Goal: Information Seeking & Learning: Learn about a topic

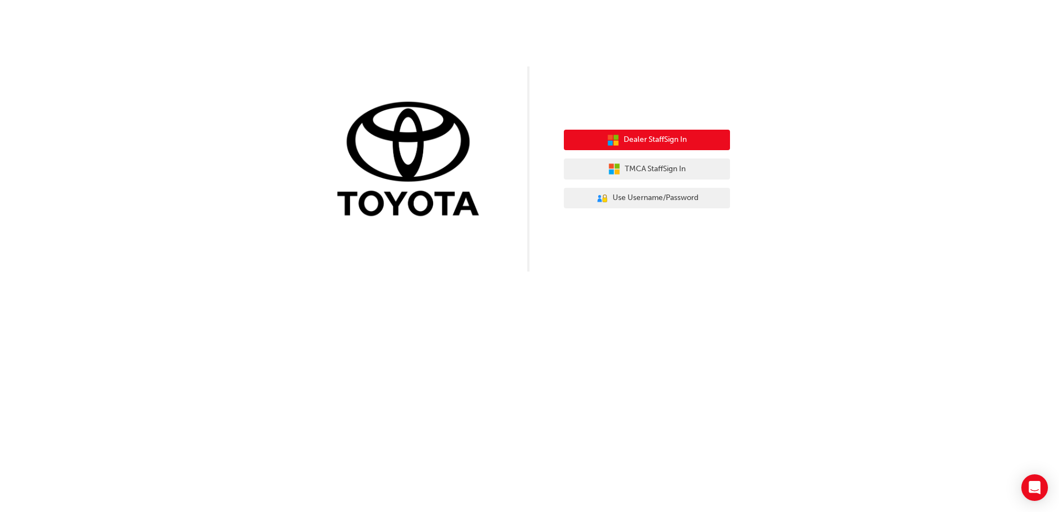
click at [685, 141] on span "Dealer Staff Sign In" at bounding box center [655, 139] width 63 height 13
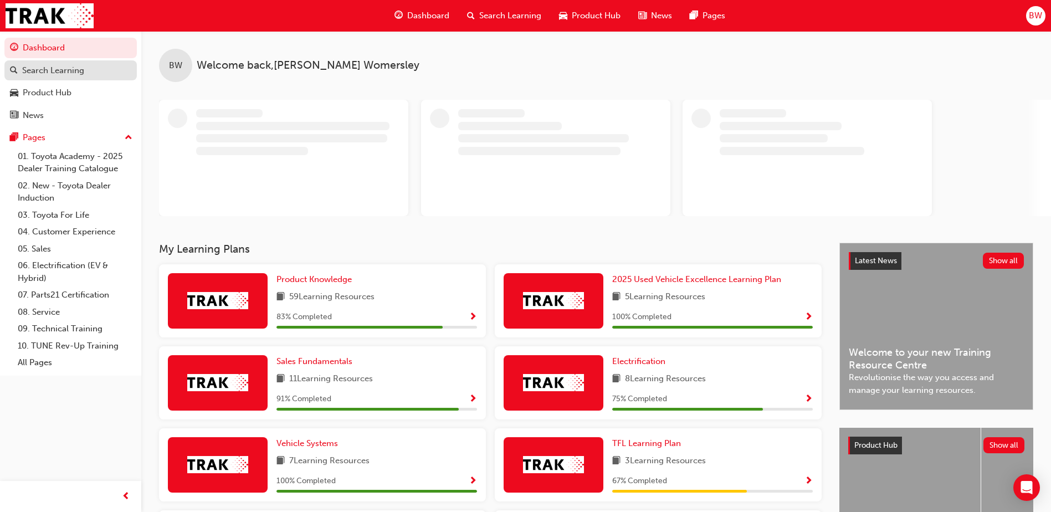
click at [68, 76] on div "Search Learning" at bounding box center [53, 70] width 62 height 13
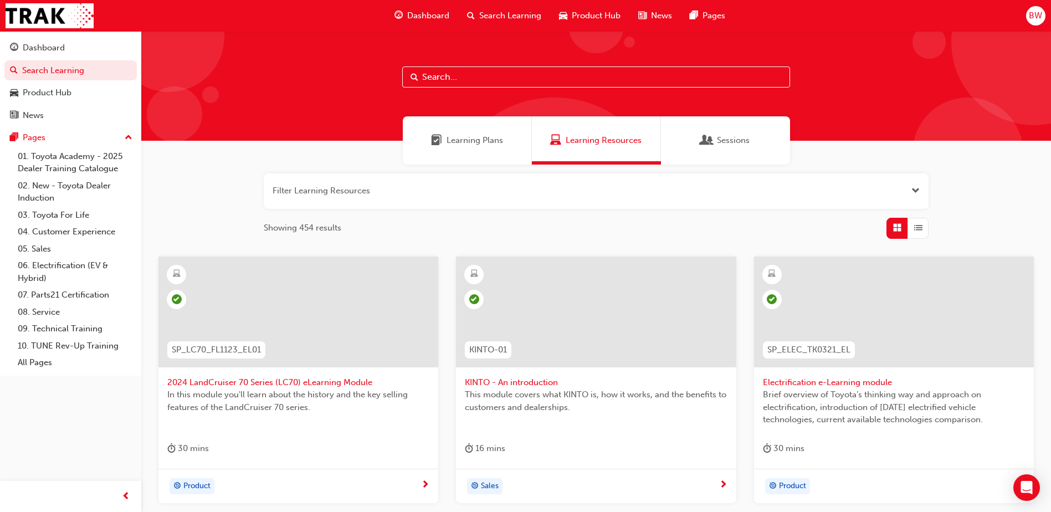
click at [470, 76] on input "text" at bounding box center [596, 76] width 388 height 21
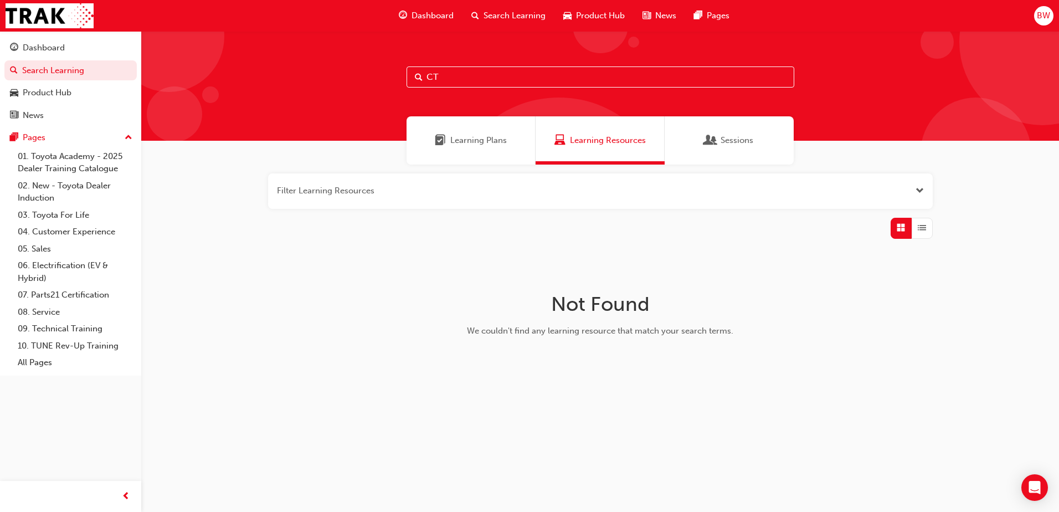
type input "C"
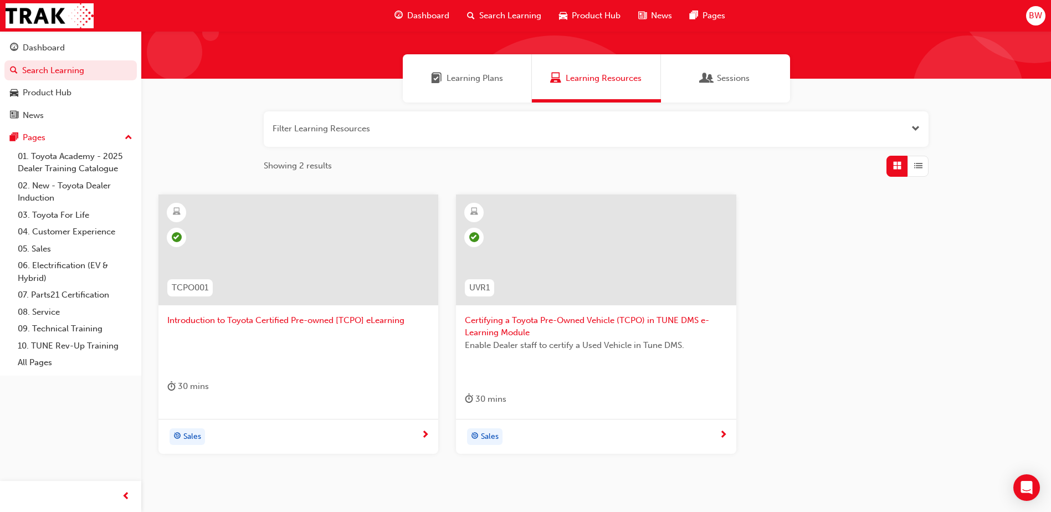
scroll to position [69, 0]
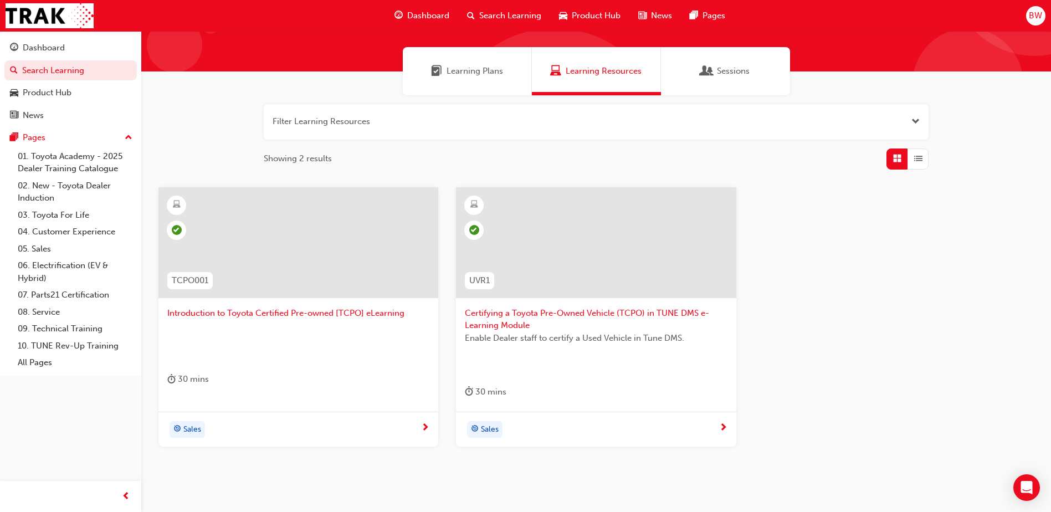
type input "TCPO"
click at [516, 313] on span "Certifying a Toyota Pre-Owned Vehicle (TCPO) in TUNE DMS e-Learning Module" at bounding box center [596, 319] width 262 height 25
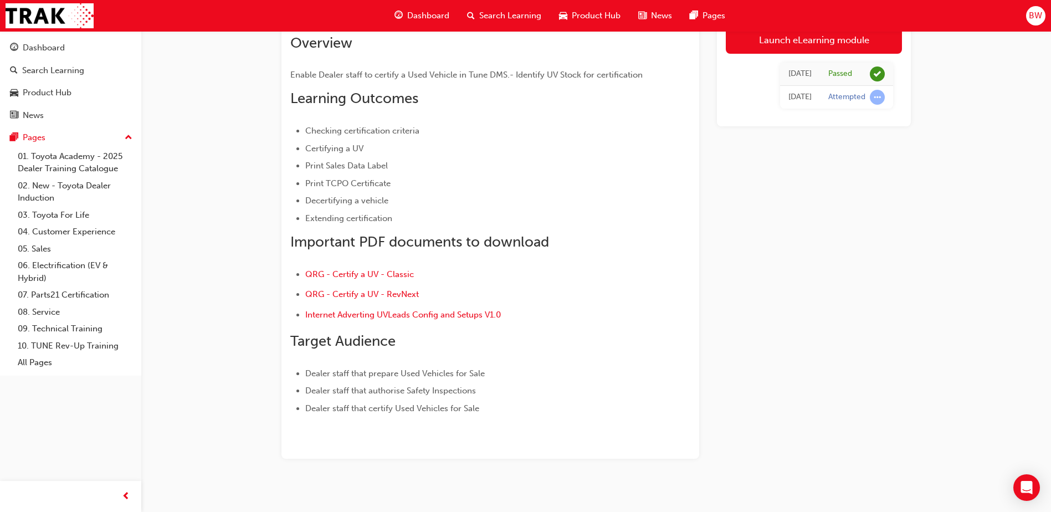
scroll to position [111, 0]
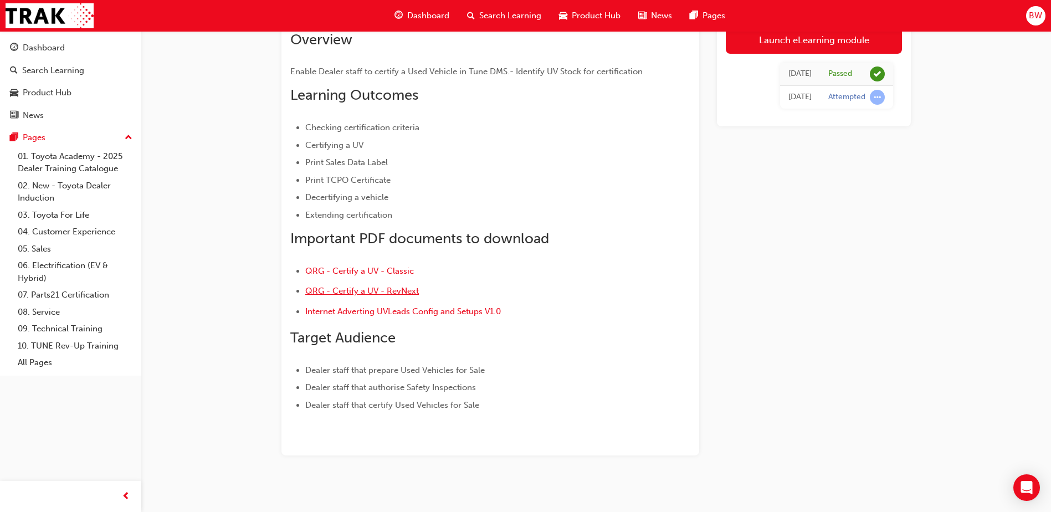
click at [347, 291] on span "QRG - Certify a UV - RevNext" at bounding box center [362, 291] width 114 height 10
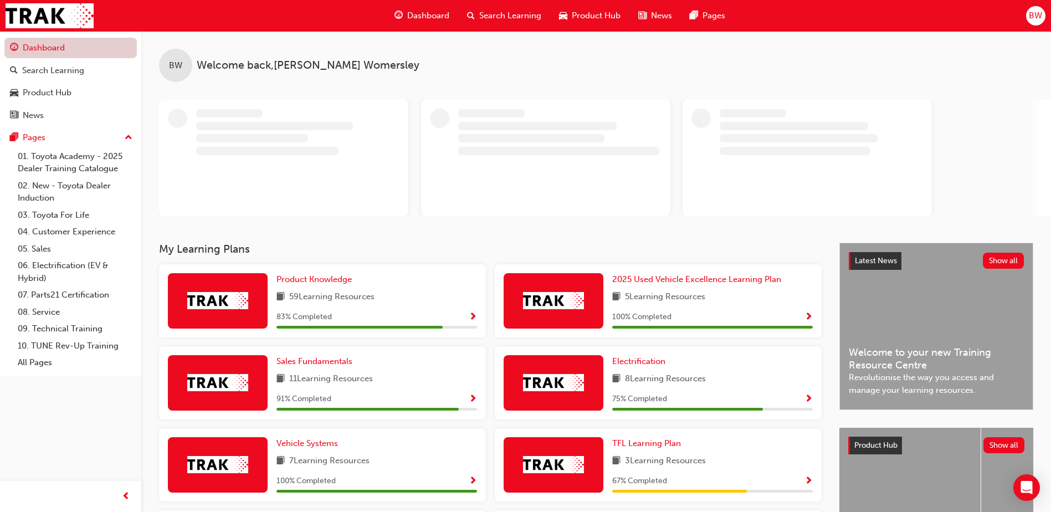
click at [55, 43] on link "Dashboard" at bounding box center [70, 48] width 132 height 20
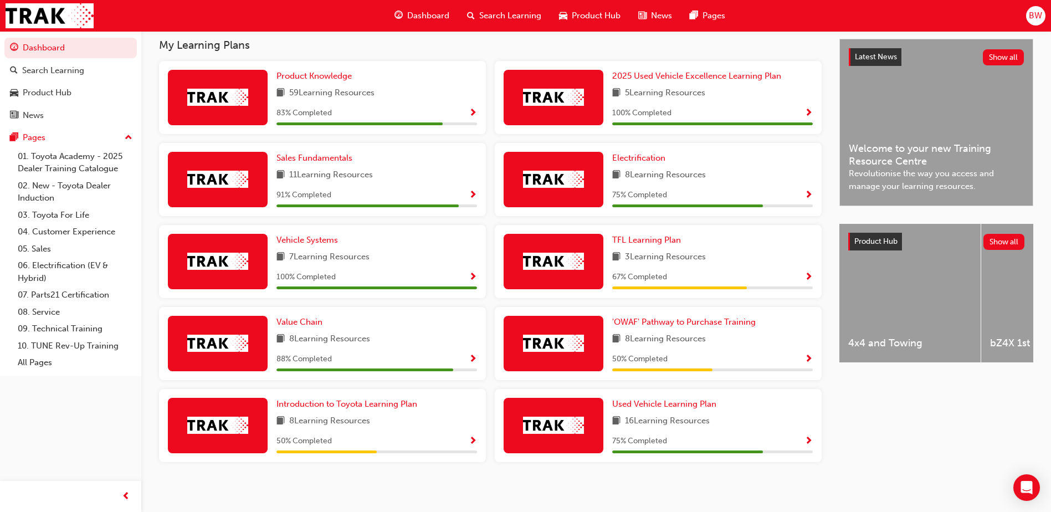
scroll to position [252, 0]
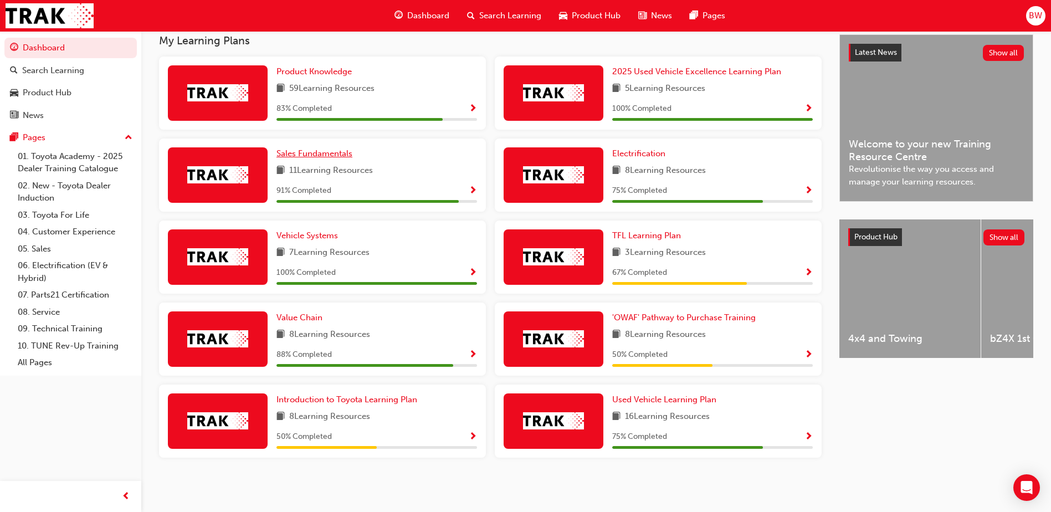
click at [335, 157] on span "Sales Fundamentals" at bounding box center [314, 153] width 76 height 10
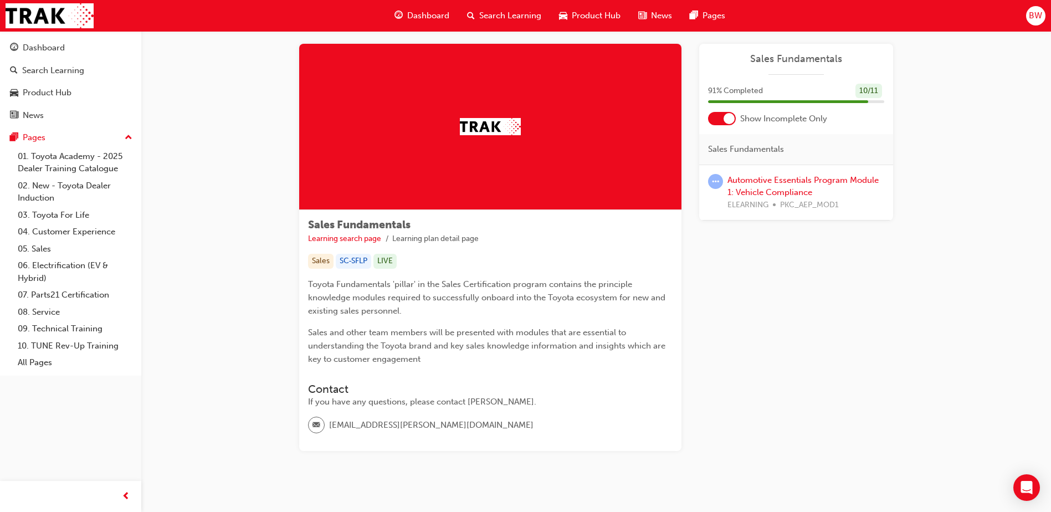
scroll to position [28, 0]
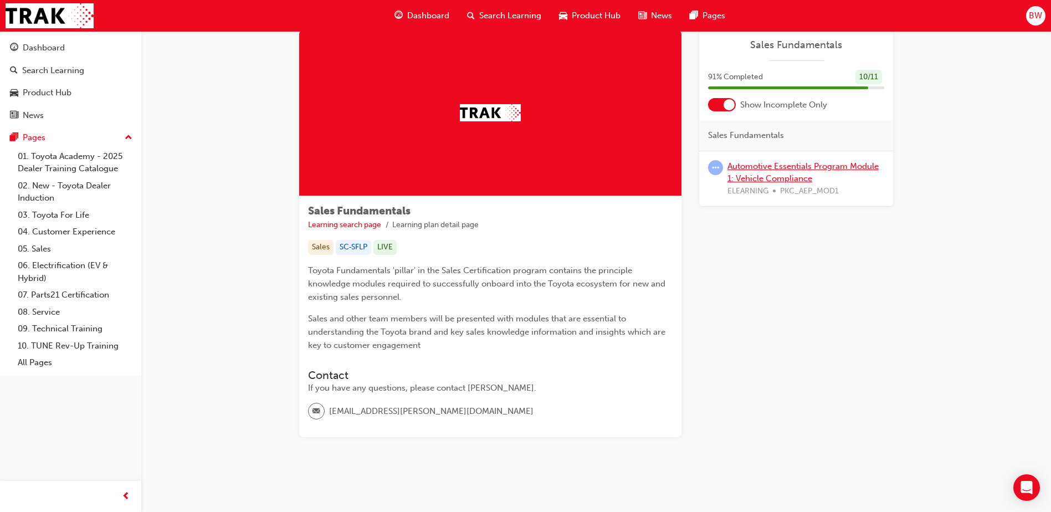
click at [755, 178] on link "Automotive Essentials Program Module 1: Vehicle Compliance" at bounding box center [802, 172] width 151 height 23
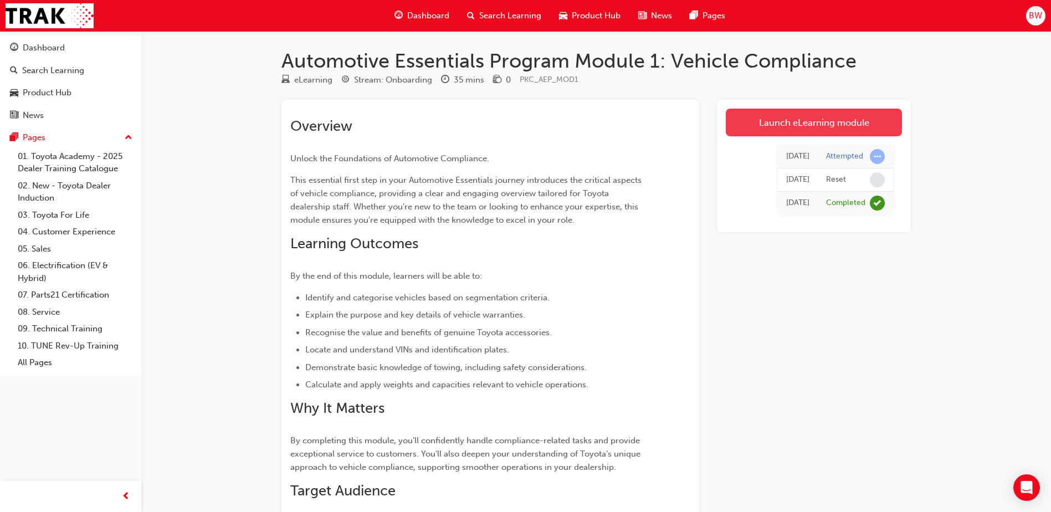
click at [782, 129] on link "Launch eLearning module" at bounding box center [814, 123] width 176 height 28
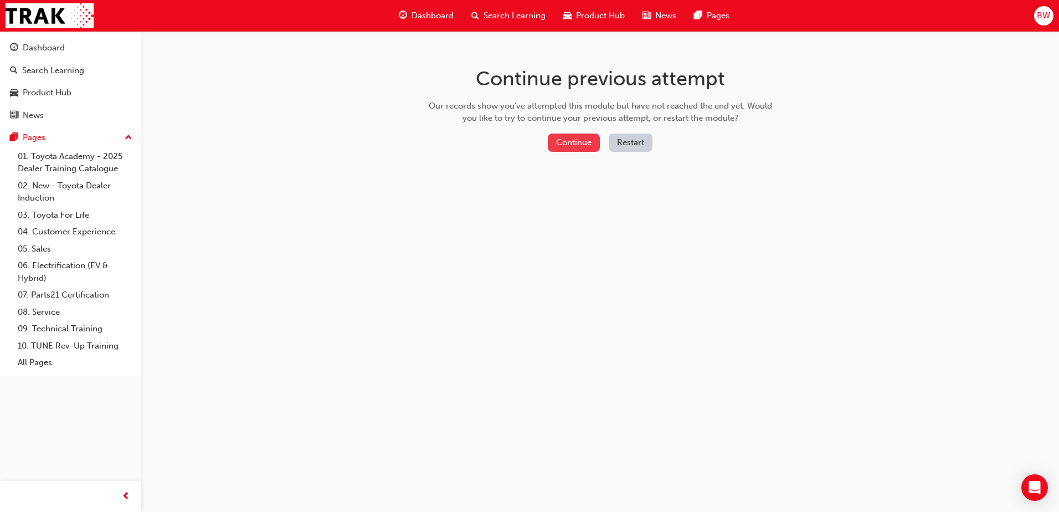
click at [573, 146] on button "Continue" at bounding box center [574, 142] width 52 height 18
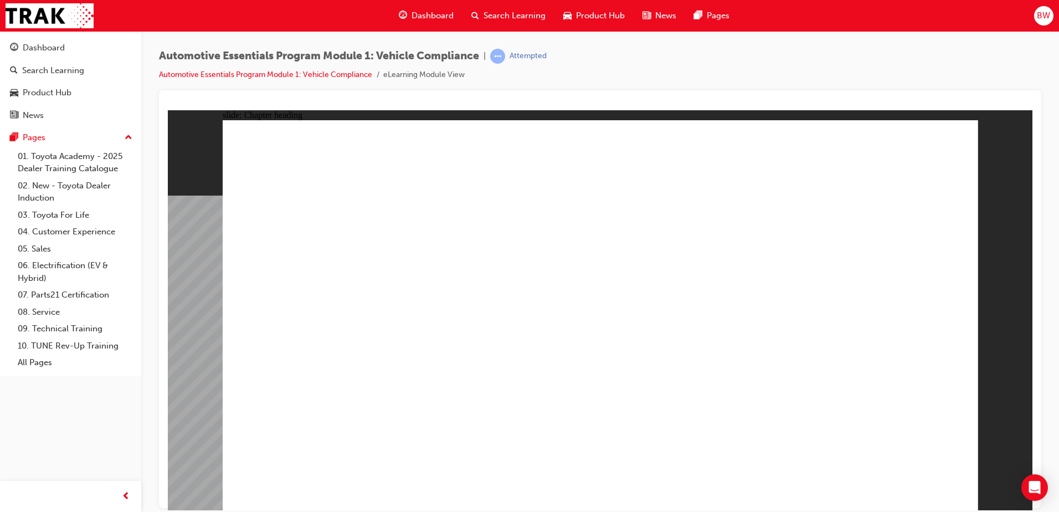
drag, startPoint x: 861, startPoint y: 363, endPoint x: 1039, endPoint y: 487, distance: 216.0
click at [1039, 487] on icon "Open Intercom Messenger" at bounding box center [1034, 487] width 13 height 14
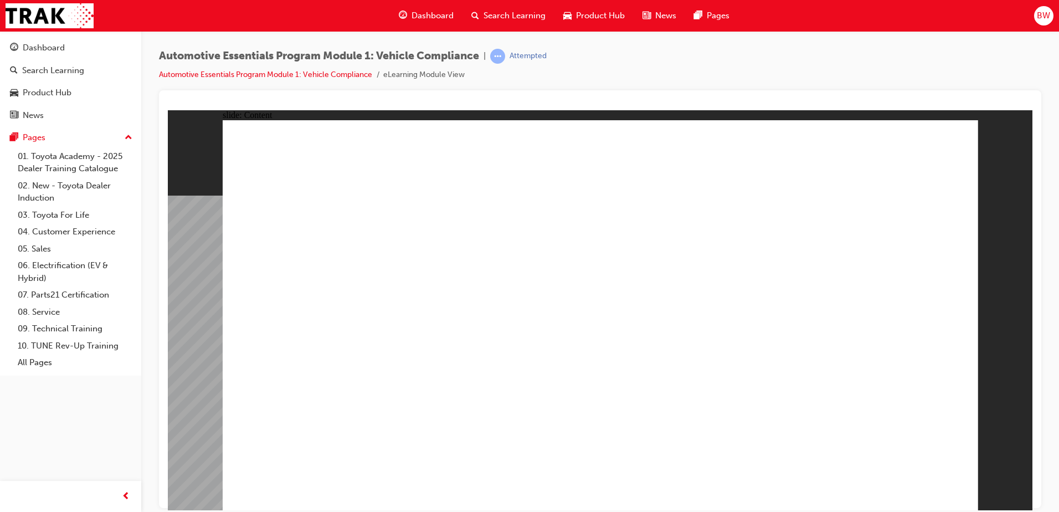
drag, startPoint x: 537, startPoint y: 178, endPoint x: 581, endPoint y: 174, distance: 44.4
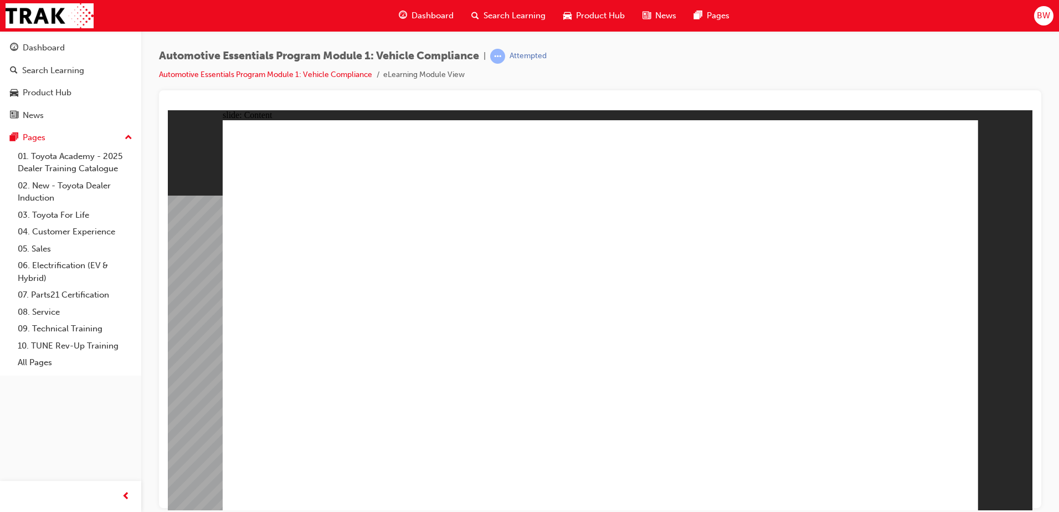
drag, startPoint x: 402, startPoint y: 207, endPoint x: 410, endPoint y: 240, distance: 33.7
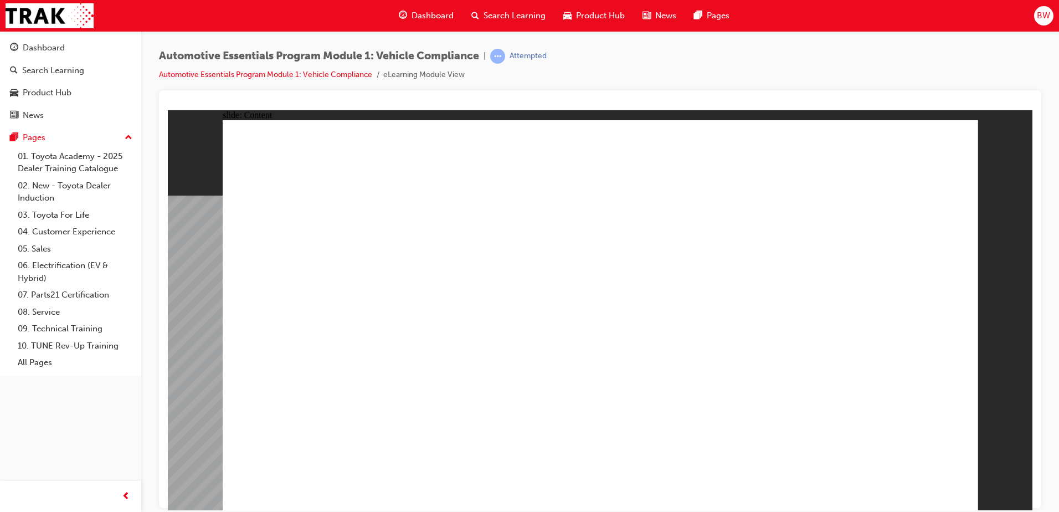
drag, startPoint x: 805, startPoint y: 340, endPoint x: 825, endPoint y: 330, distance: 22.1
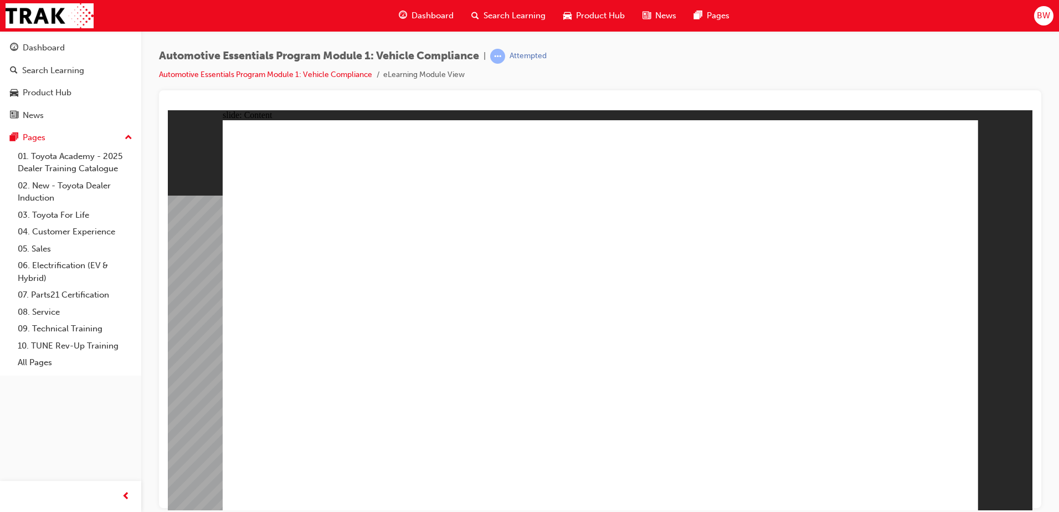
drag, startPoint x: 502, startPoint y: 349, endPoint x: 579, endPoint y: 344, distance: 76.6
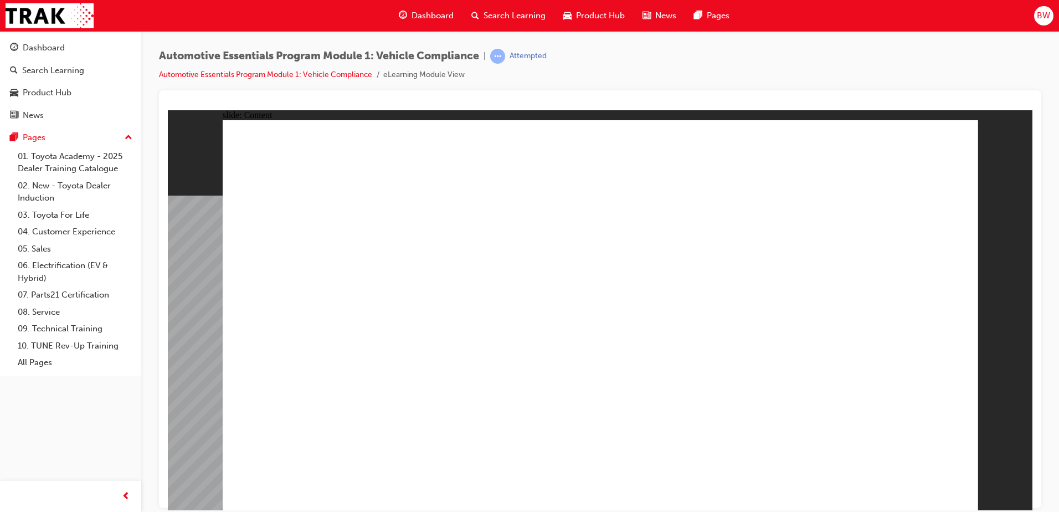
drag, startPoint x: 827, startPoint y: 352, endPoint x: 841, endPoint y: 302, distance: 51.2
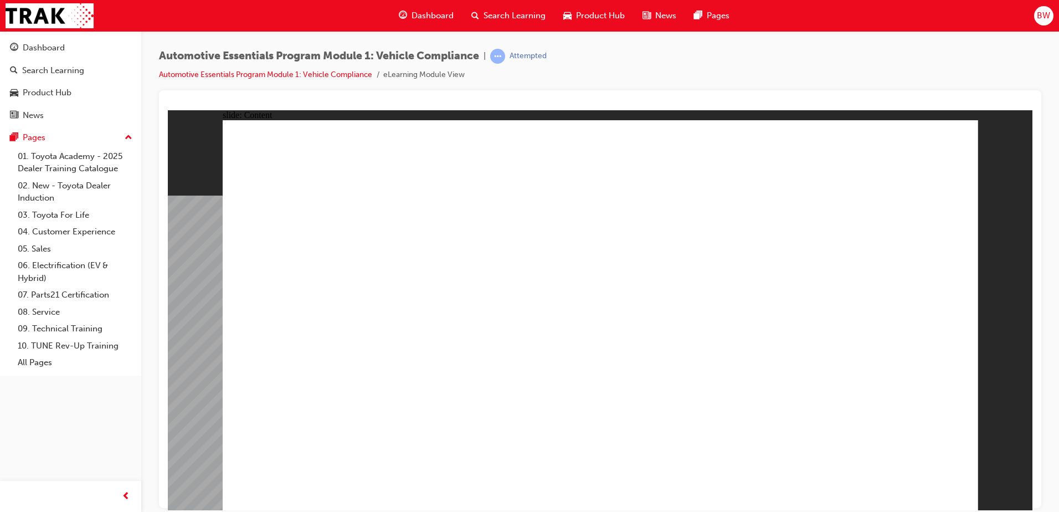
radio input "true"
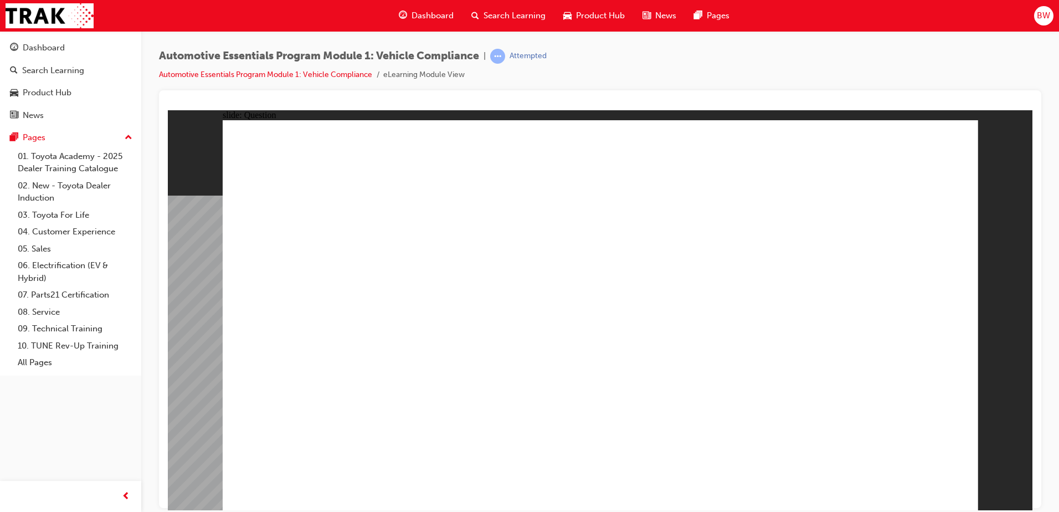
radio input "true"
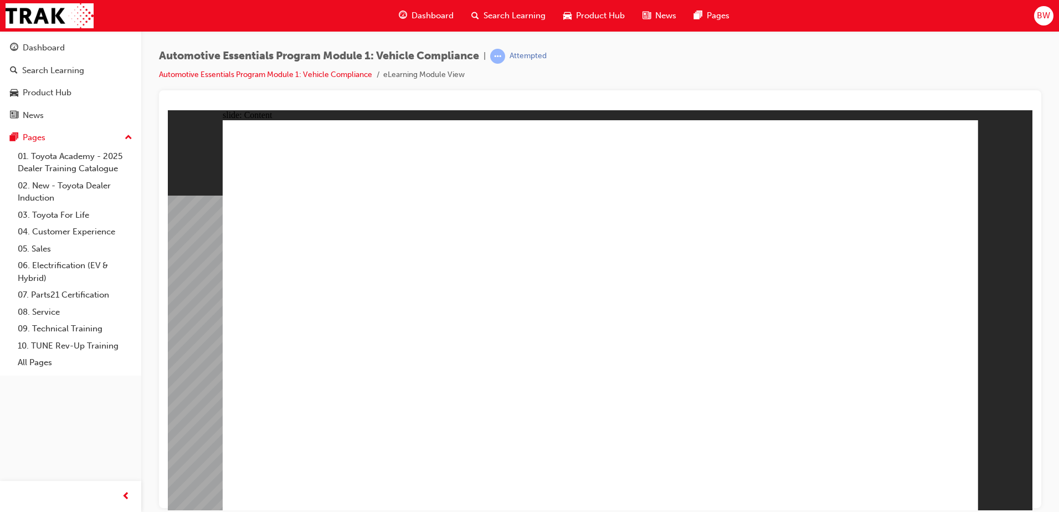
drag, startPoint x: 939, startPoint y: 157, endPoint x: 942, endPoint y: 151, distance: 6.7
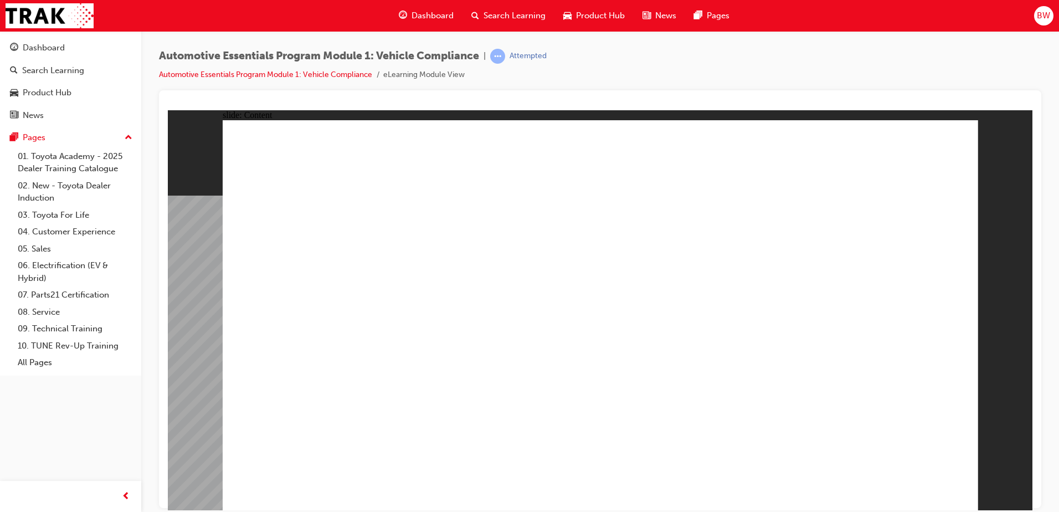
drag, startPoint x: 881, startPoint y: 271, endPoint x: 893, endPoint y: 269, distance: 12.5
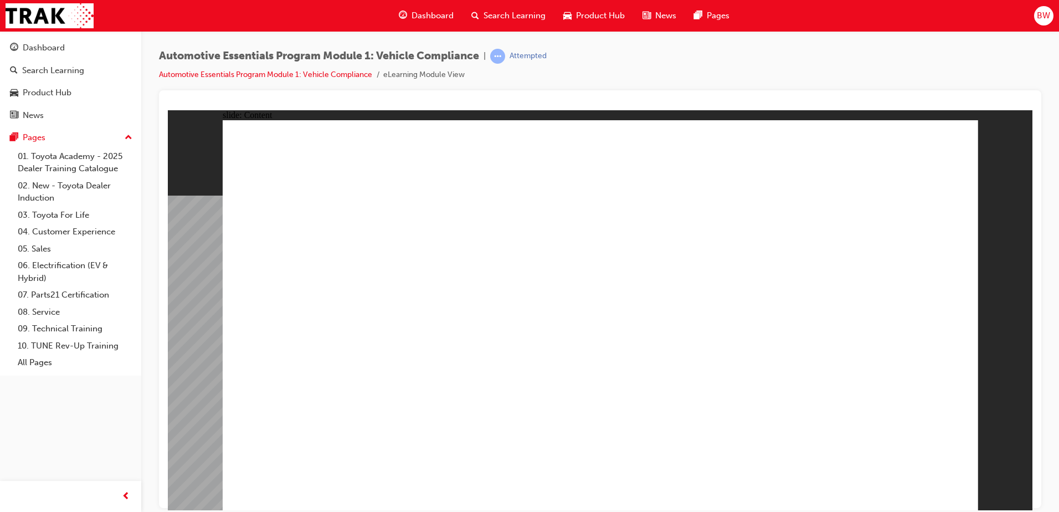
drag, startPoint x: 588, startPoint y: 466, endPoint x: 550, endPoint y: 469, distance: 38.3
drag, startPoint x: 443, startPoint y: 466, endPoint x: 428, endPoint y: 469, distance: 15.2
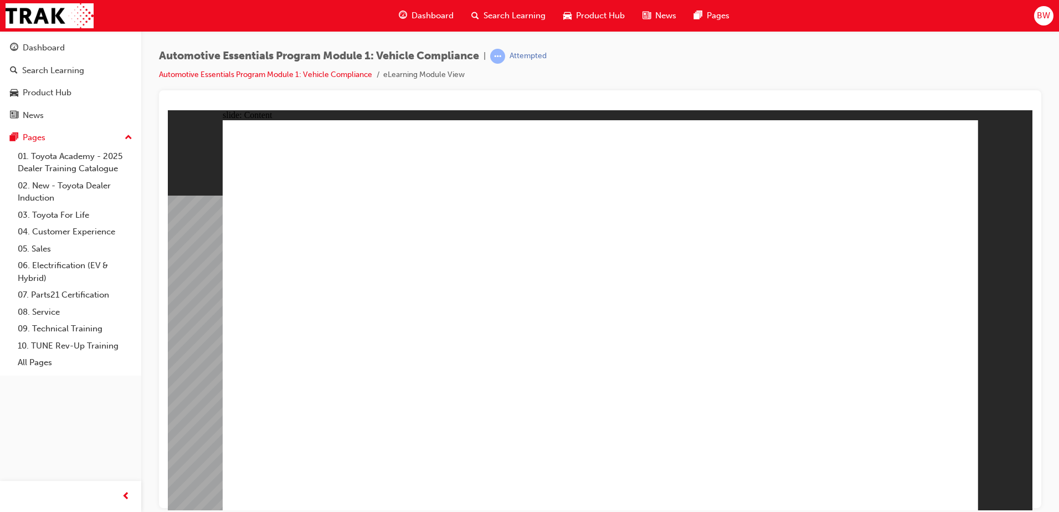
drag, startPoint x: 384, startPoint y: 466, endPoint x: 358, endPoint y: 470, distance: 26.3
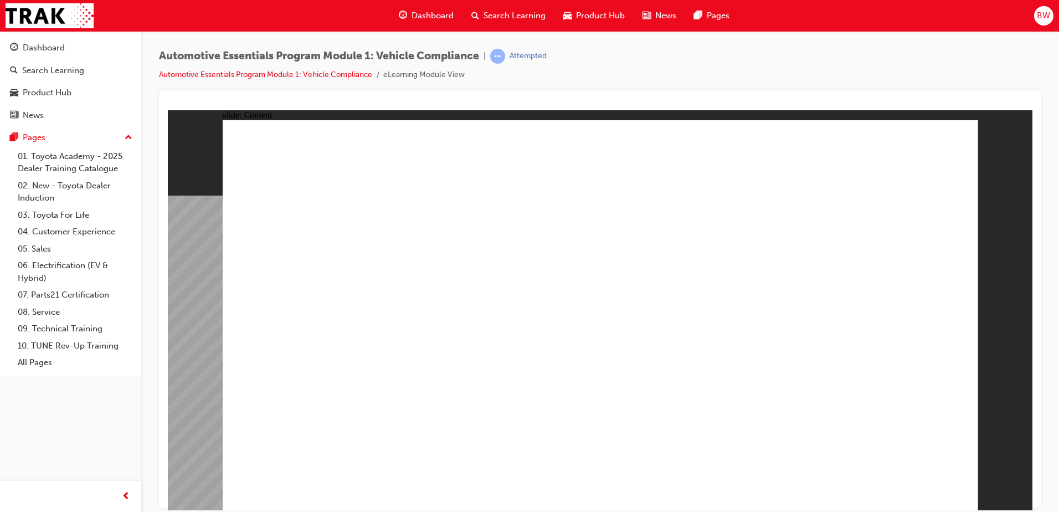
drag, startPoint x: 427, startPoint y: 304, endPoint x: 438, endPoint y: 283, distance: 23.5
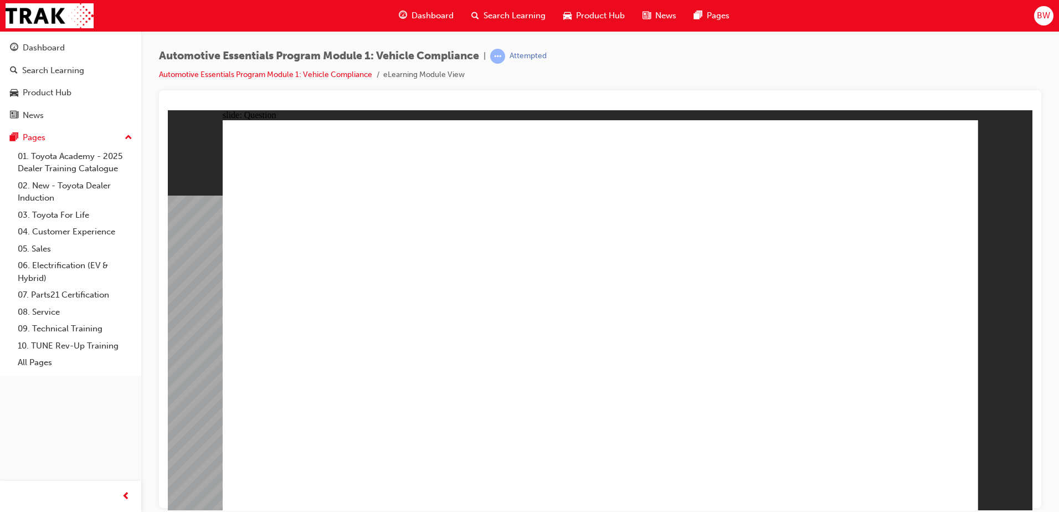
radio input "true"
drag, startPoint x: 695, startPoint y: 350, endPoint x: 721, endPoint y: 369, distance: 32.5
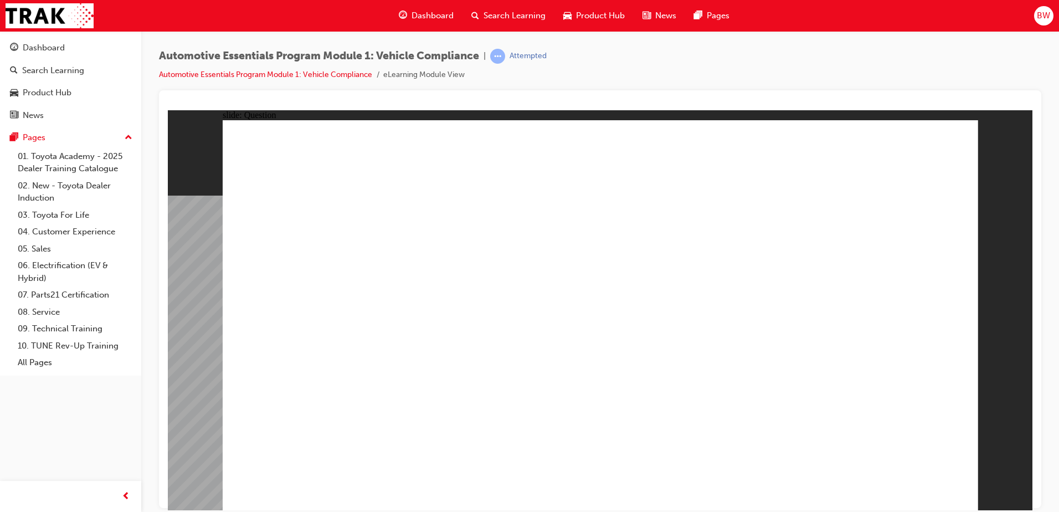
radio input "true"
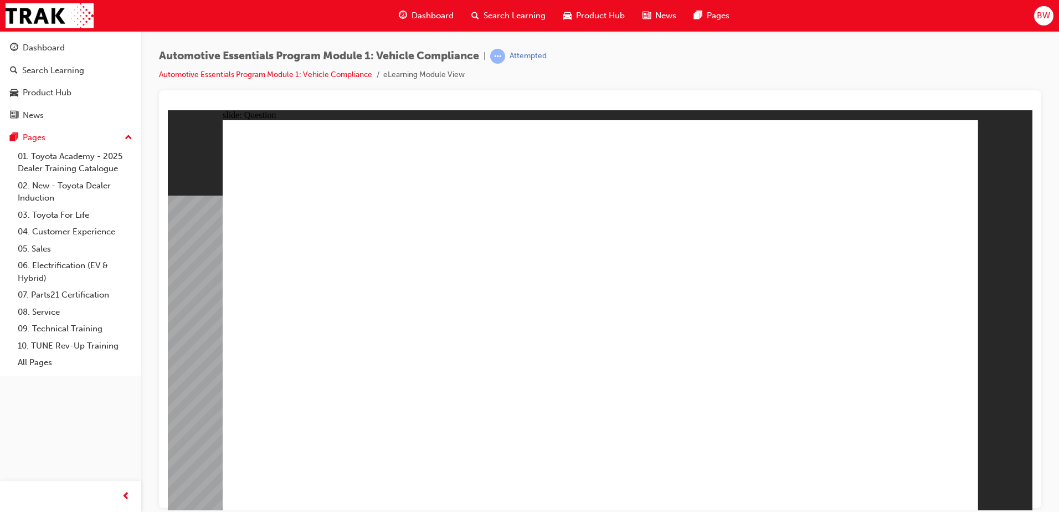
radio input "true"
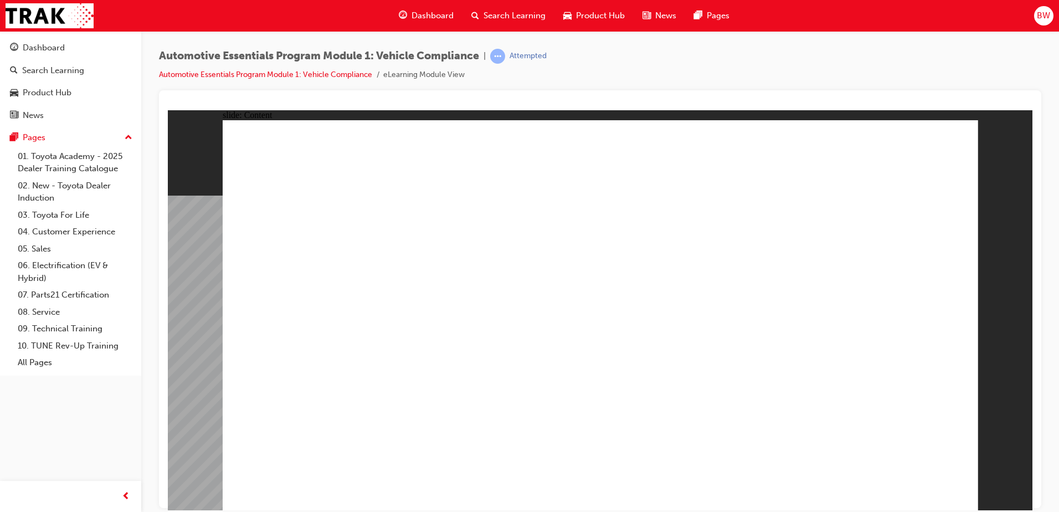
drag, startPoint x: 583, startPoint y: 317, endPoint x: 570, endPoint y: 315, distance: 13.5
drag, startPoint x: 936, startPoint y: 157, endPoint x: 919, endPoint y: 198, distance: 43.7
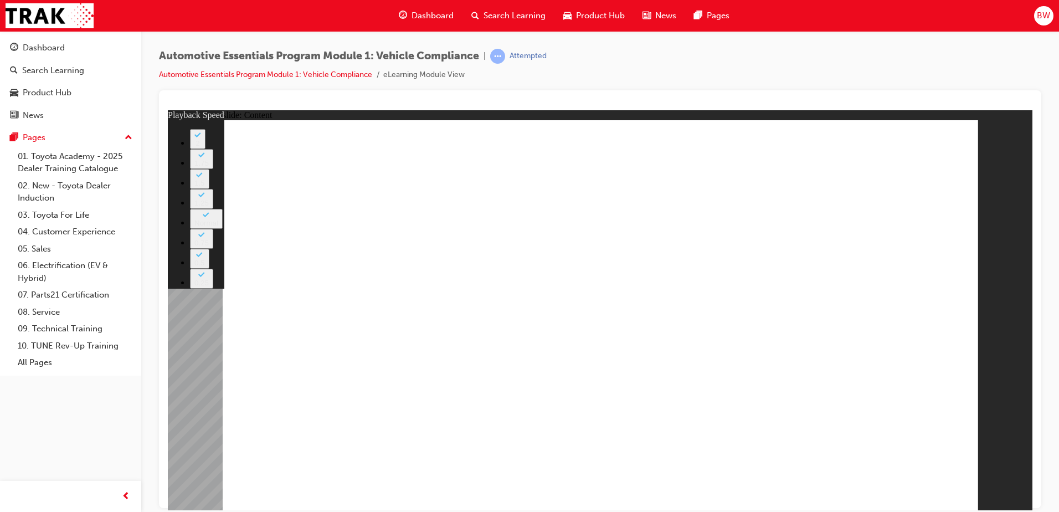
type input "43"
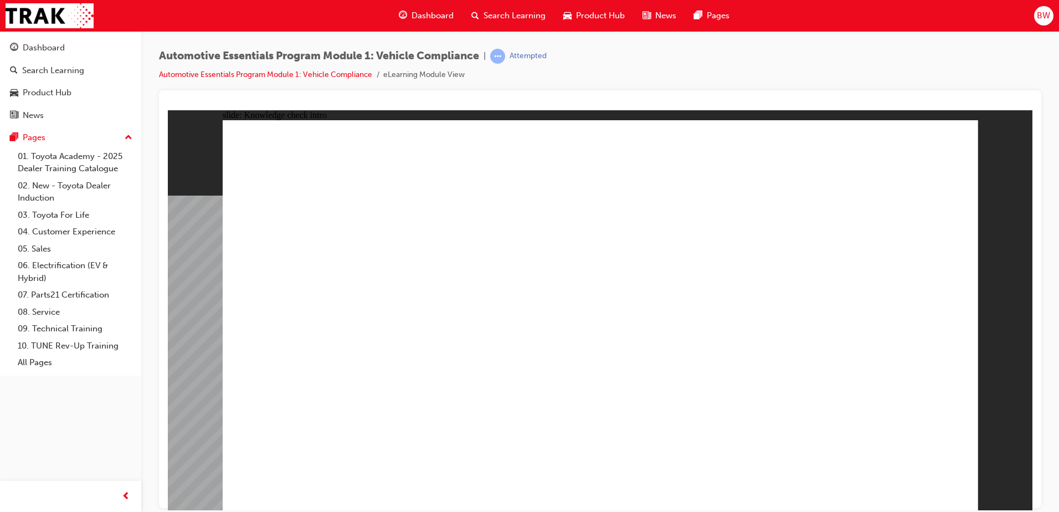
radio input "true"
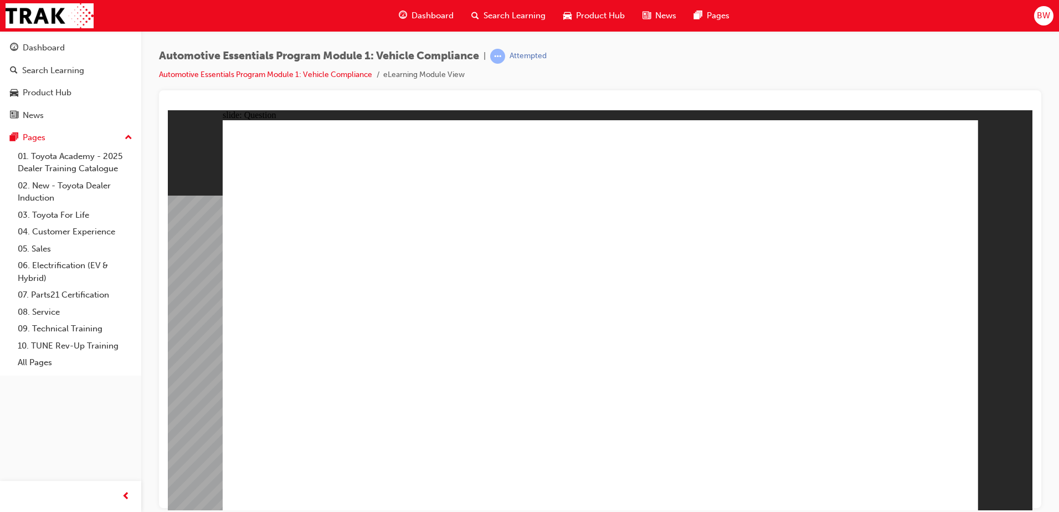
radio input "true"
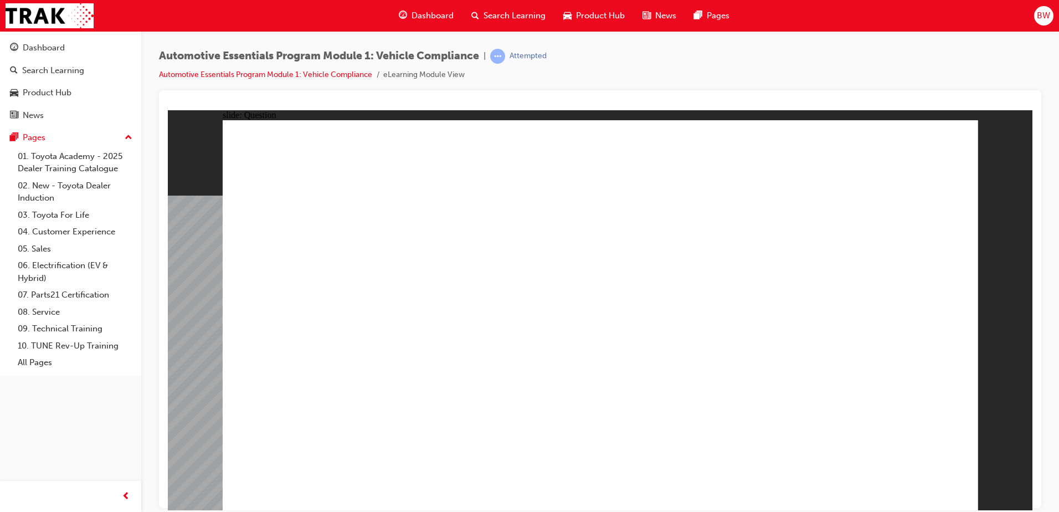
radio input "true"
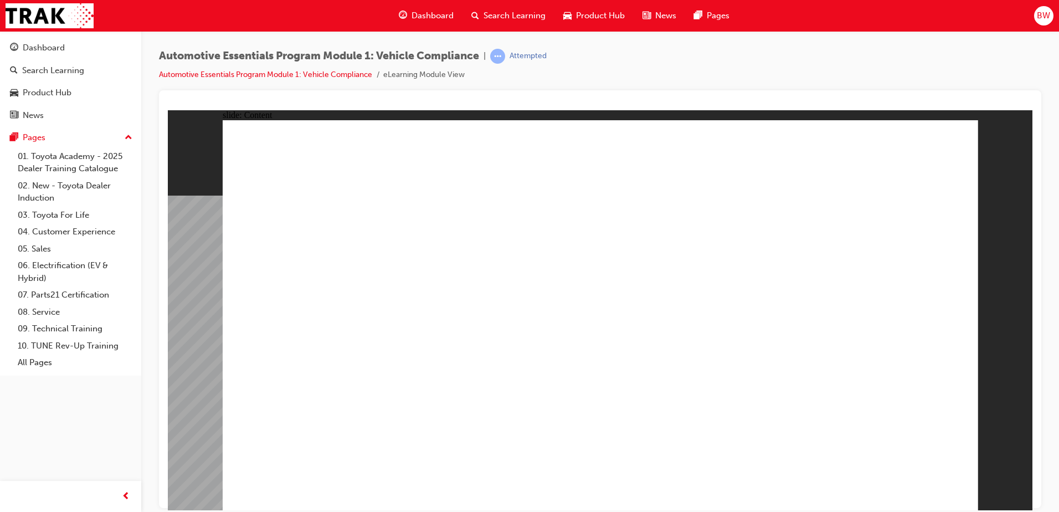
drag, startPoint x: 583, startPoint y: 345, endPoint x: 543, endPoint y: 346, distance: 39.9
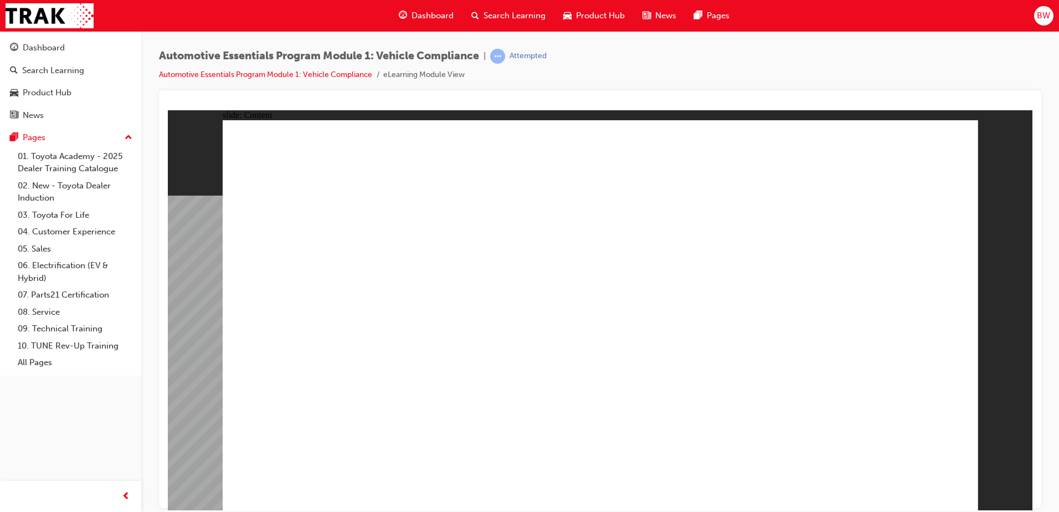
drag, startPoint x: 929, startPoint y: 156, endPoint x: 900, endPoint y: 230, distance: 80.0
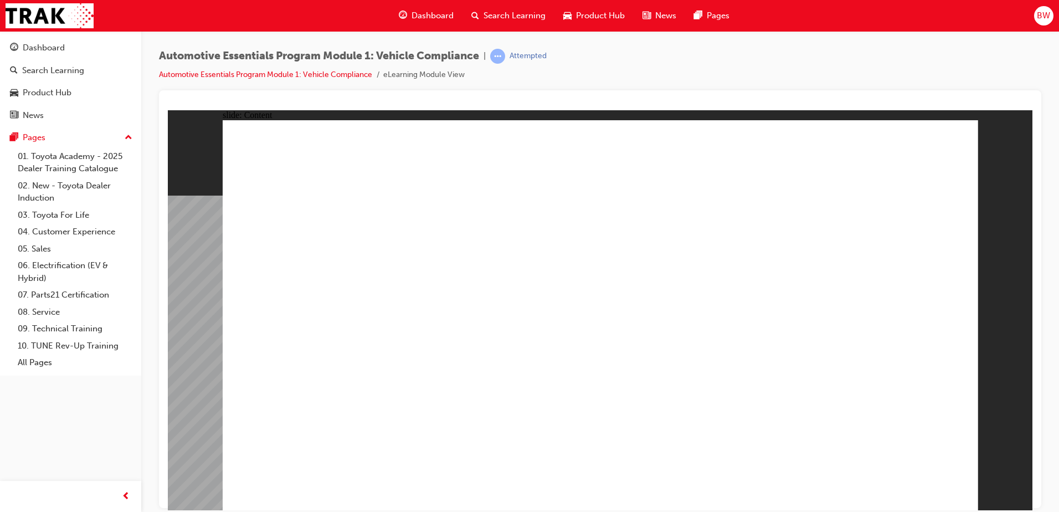
drag, startPoint x: 930, startPoint y: 152, endPoint x: 938, endPoint y: 155, distance: 8.2
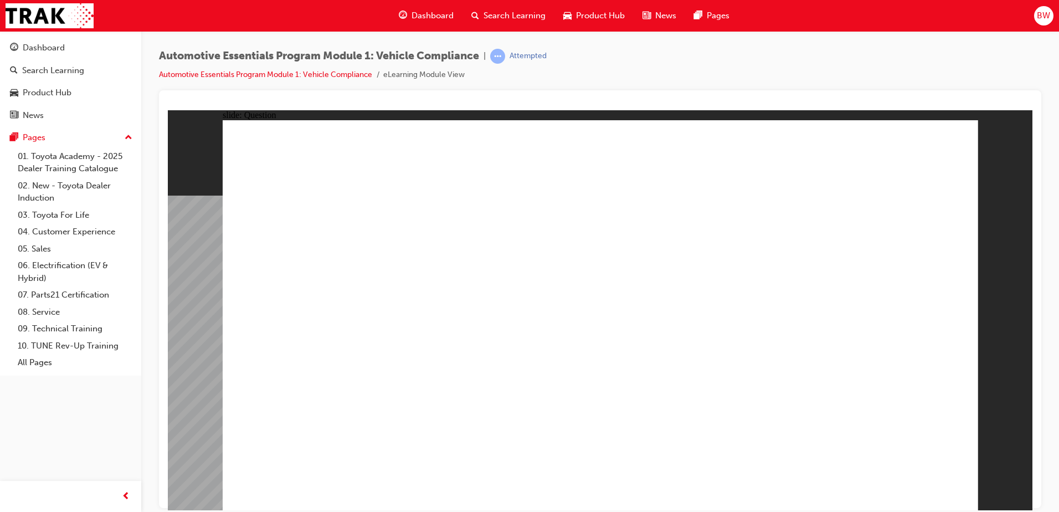
radio input "true"
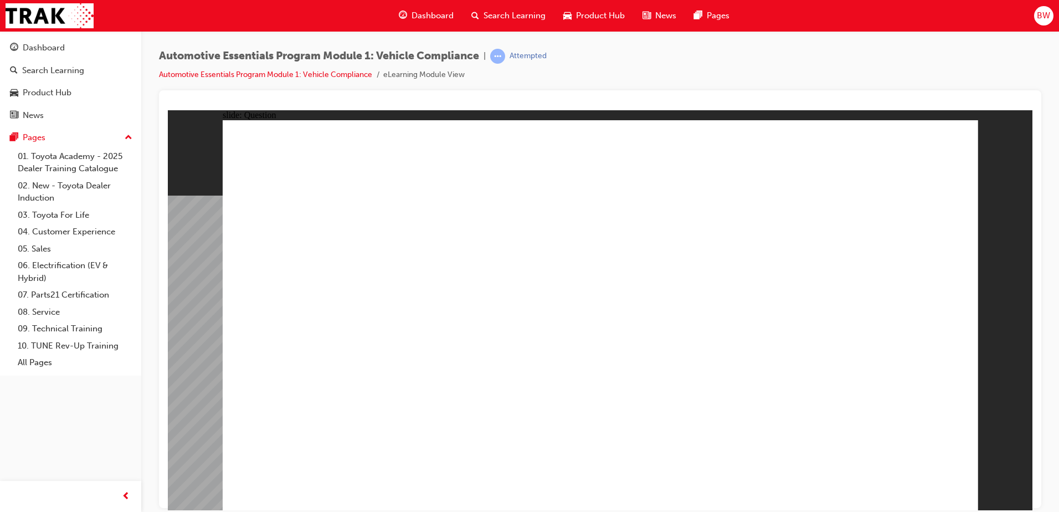
radio input "true"
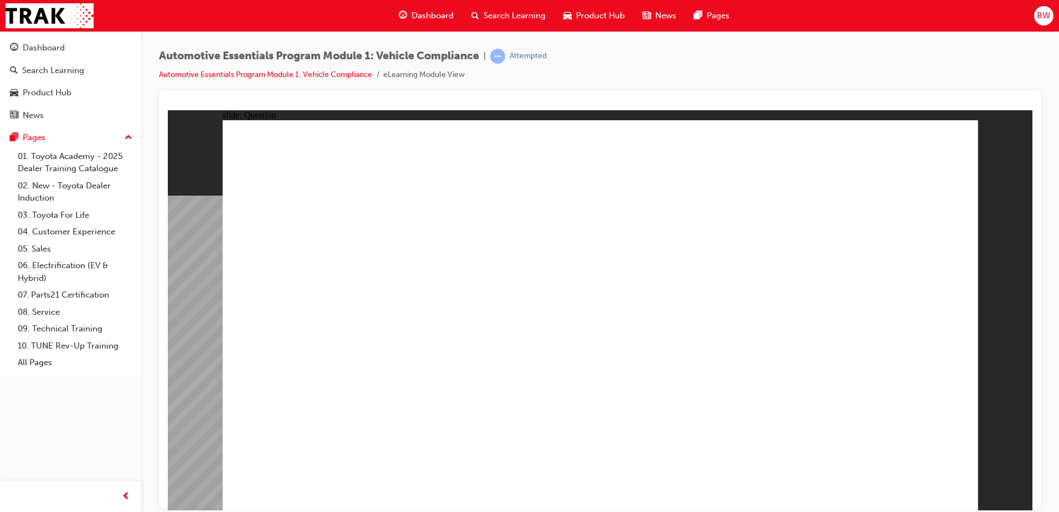
radio input "true"
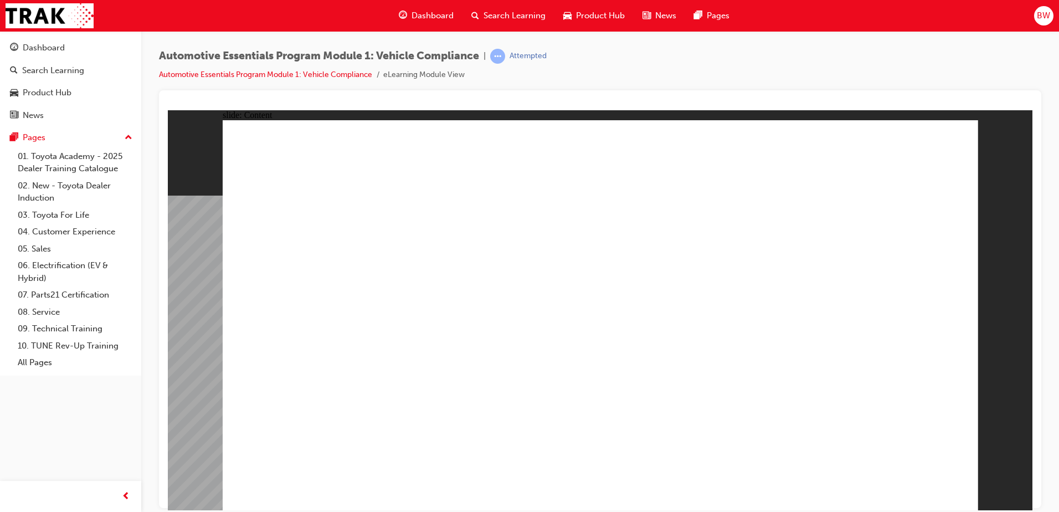
drag, startPoint x: 559, startPoint y: 310, endPoint x: 562, endPoint y: 320, distance: 9.8
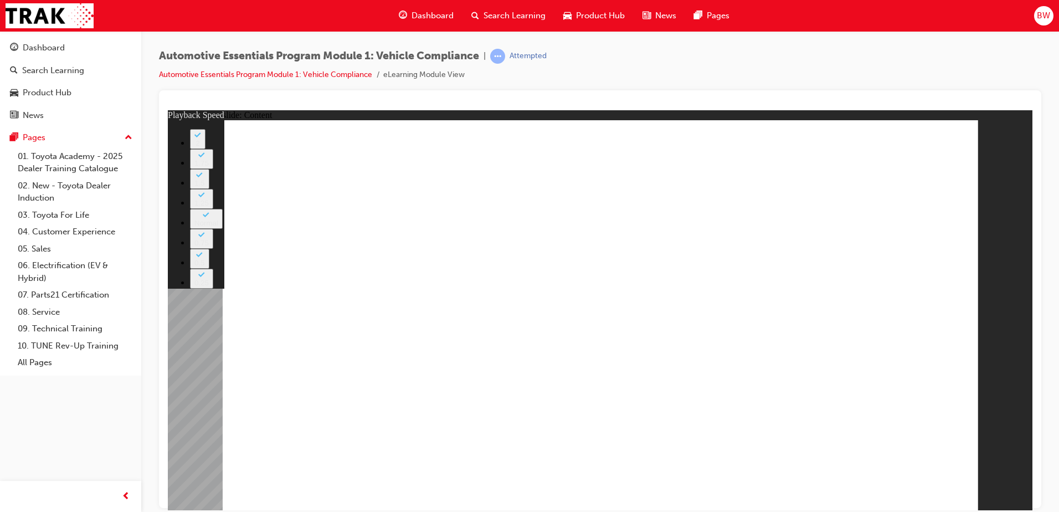
type input "35"
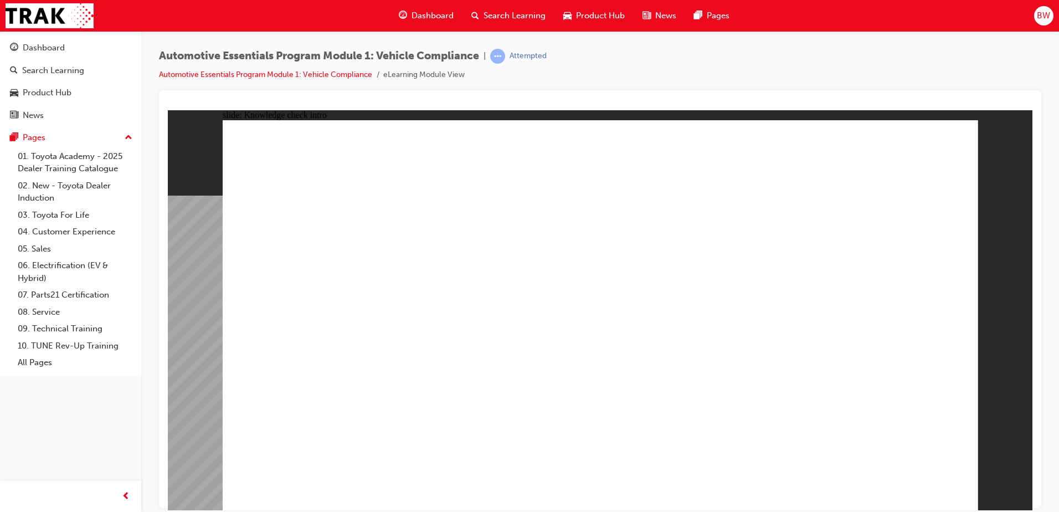
radio input "true"
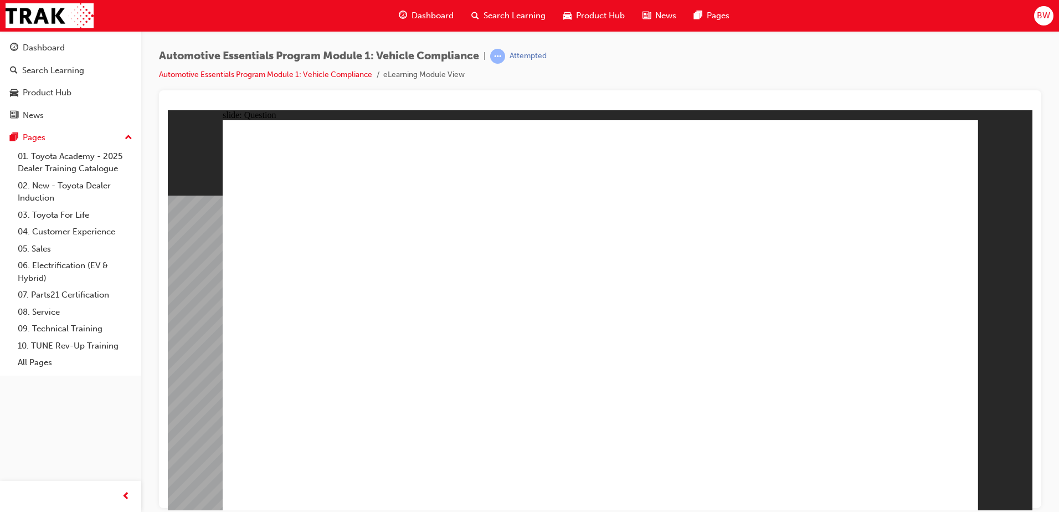
radio input "true"
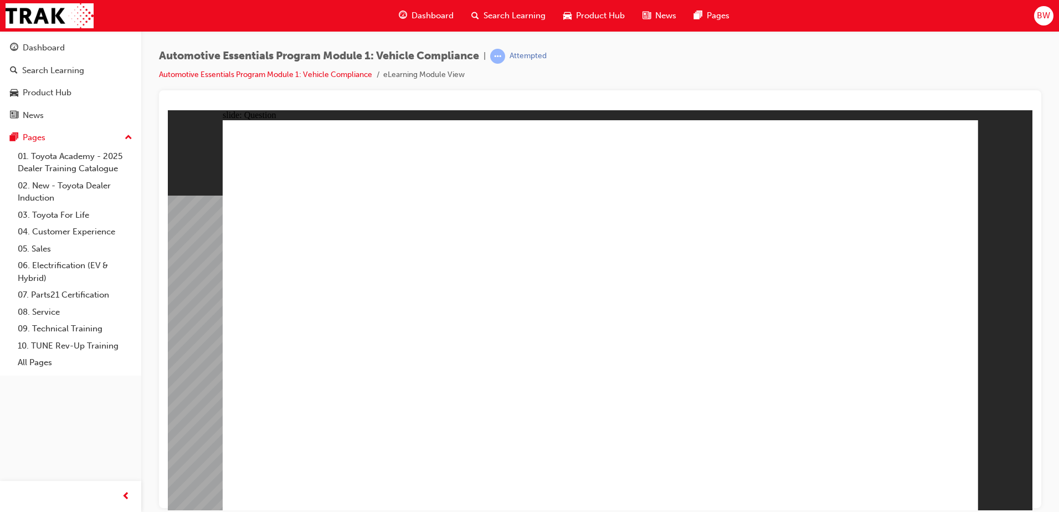
radio input "true"
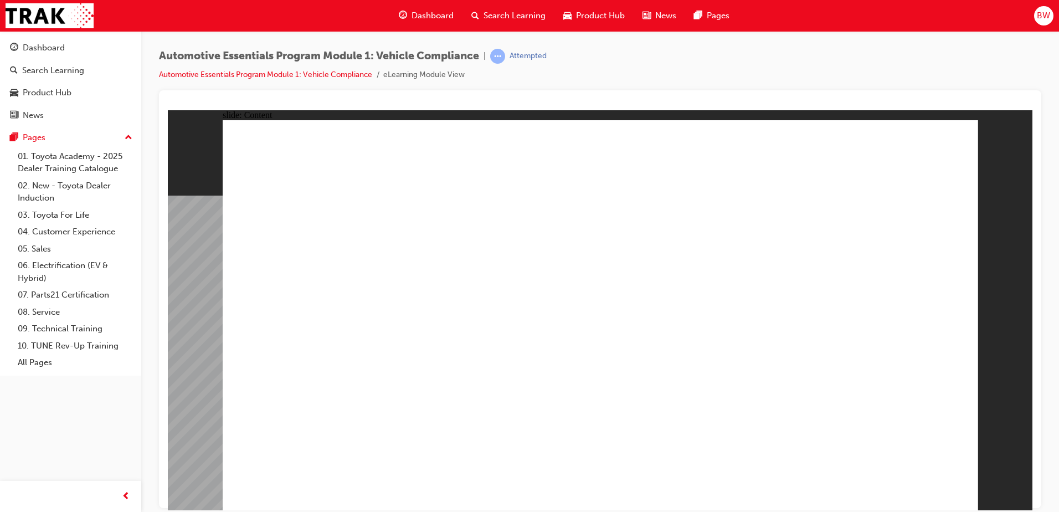
drag, startPoint x: 932, startPoint y: 151, endPoint x: 928, endPoint y: 171, distance: 20.3
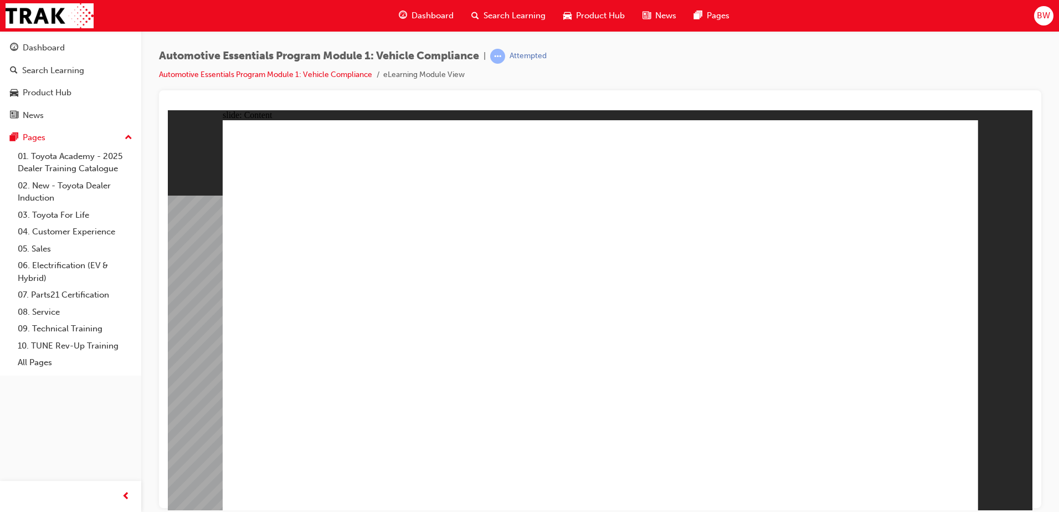
radio input "true"
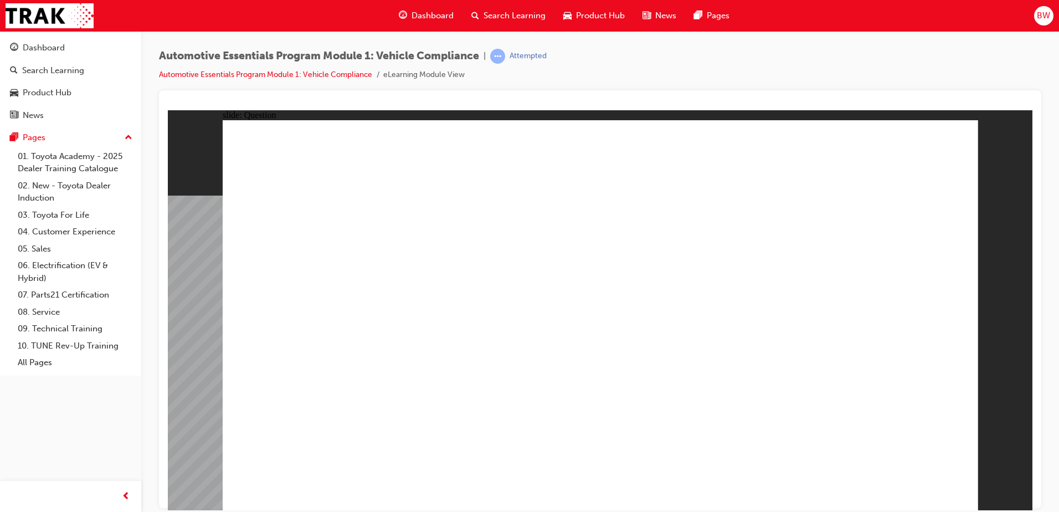
radio input "true"
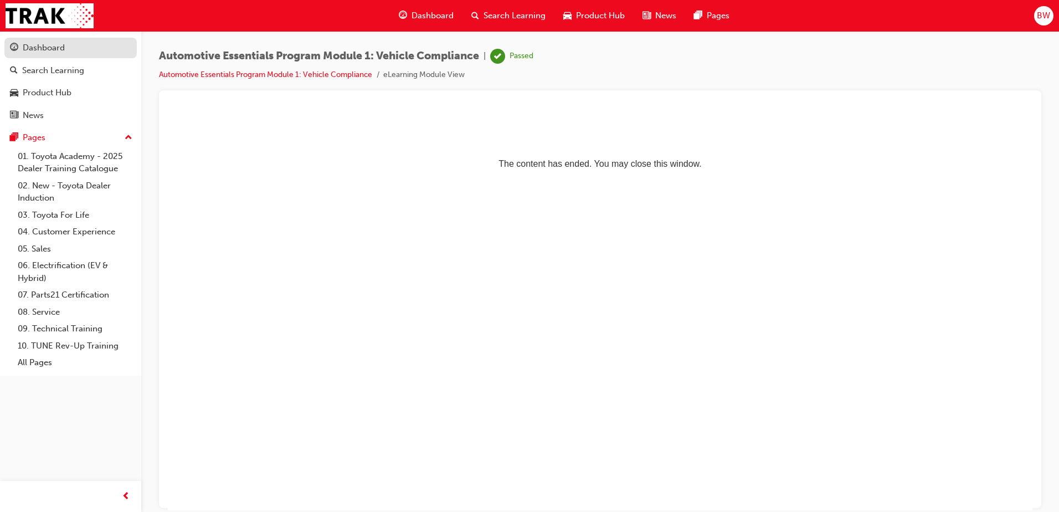
click at [64, 47] on div "Dashboard" at bounding box center [44, 48] width 42 height 13
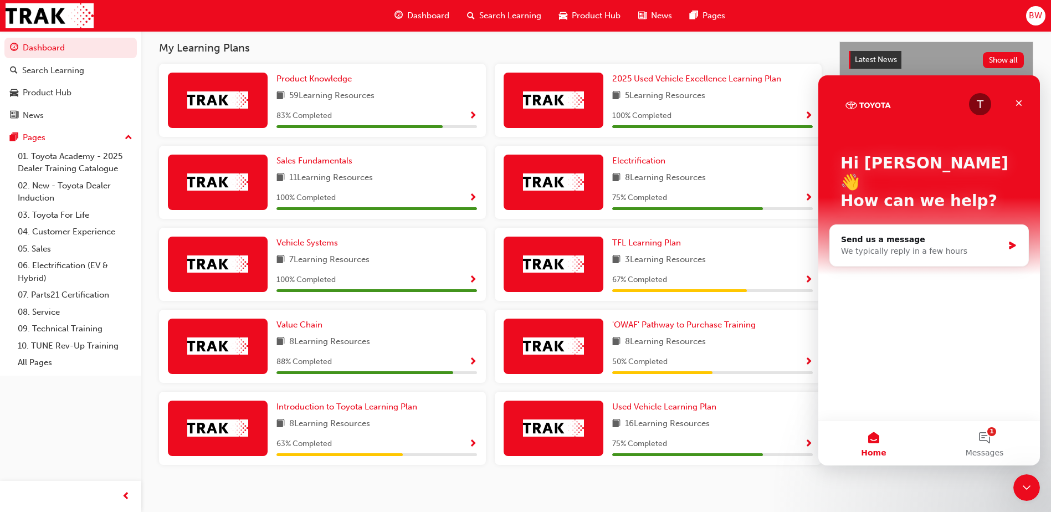
scroll to position [252, 0]
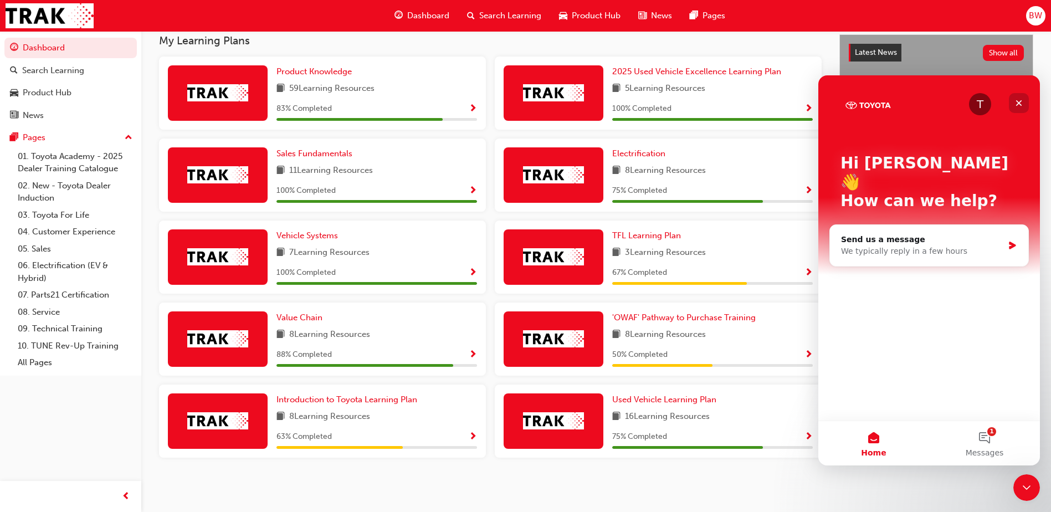
click at [1019, 104] on icon "Close" at bounding box center [1018, 103] width 9 height 9
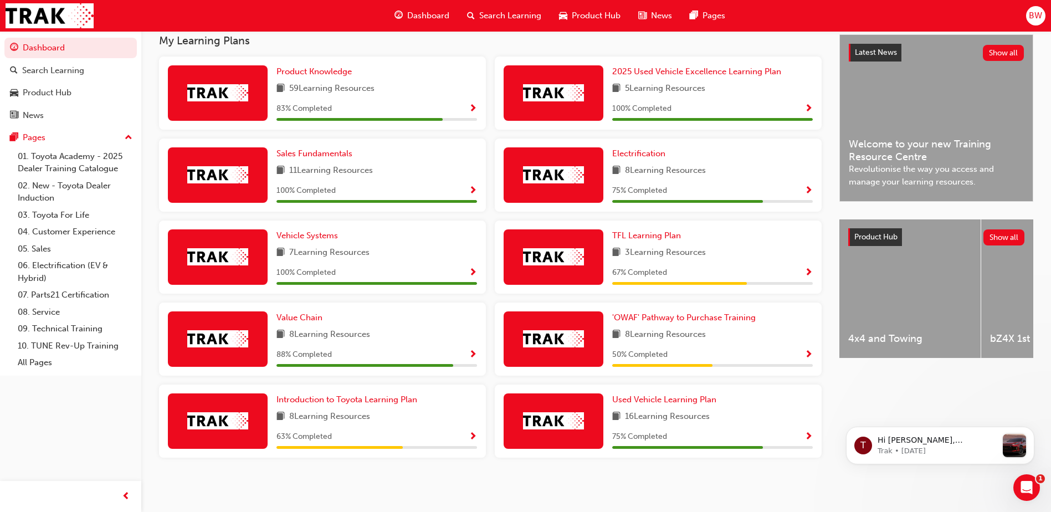
scroll to position [0, 0]
